Goal: Go to known website: Go to known website

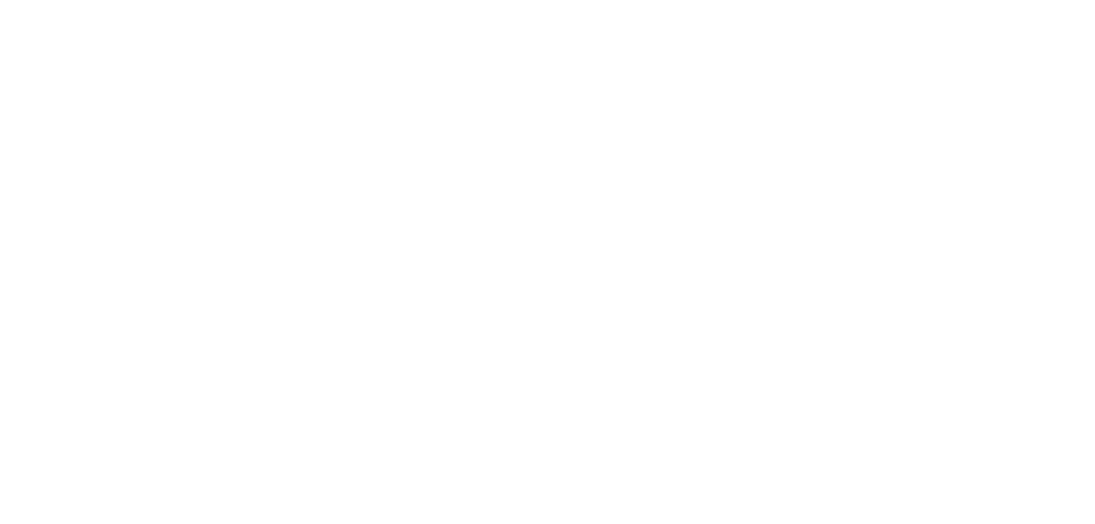
click at [541, 324] on main at bounding box center [547, 262] width 1095 height 524
